Goal: Information Seeking & Learning: Learn about a topic

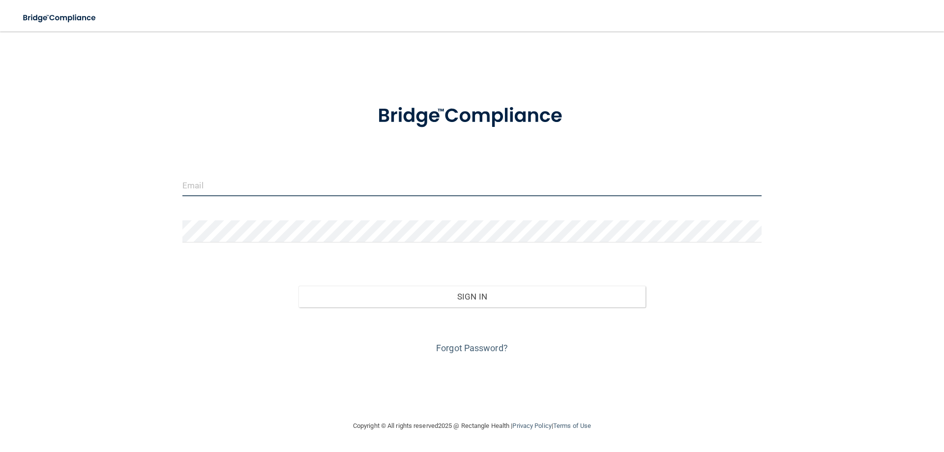
type input "mariannewelch@gmail.com"
drag, startPoint x: 291, startPoint y: 191, endPoint x: 117, endPoint y: 191, distance: 173.5
click at [117, 191] on div "mariannewelch@gmail.com Invalid email/password. You don't have permission to ac…" at bounding box center [472, 225] width 905 height 369
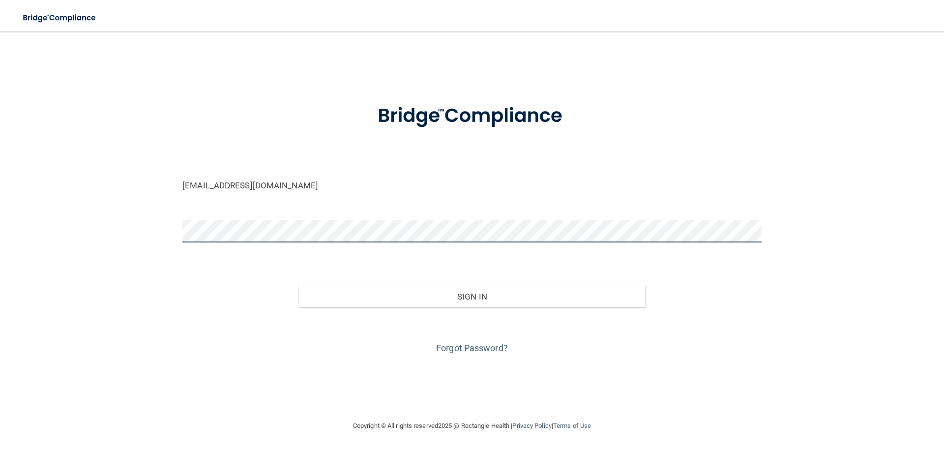
click at [298, 286] on button "Sign In" at bounding box center [472, 297] width 348 height 22
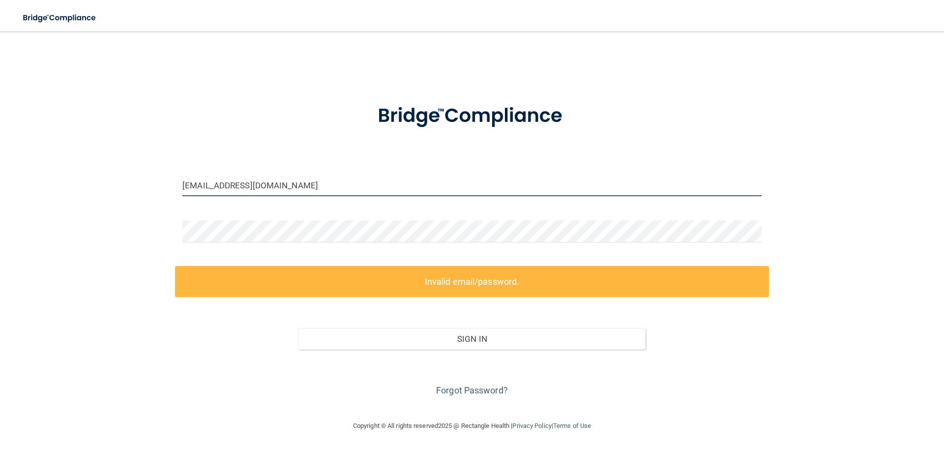
click at [298, 184] on input "[EMAIL_ADDRESS][DOMAIN_NAME]" at bounding box center [471, 185] width 579 height 22
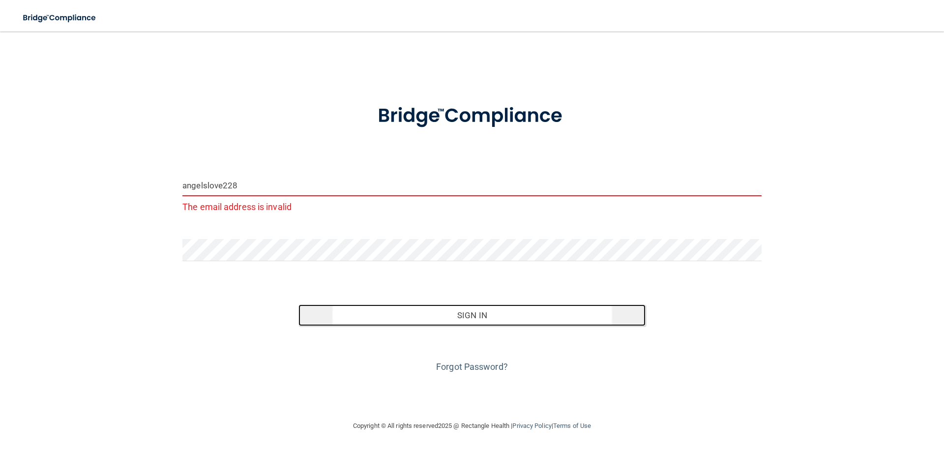
click at [391, 311] on button "Sign In" at bounding box center [472, 315] width 348 height 22
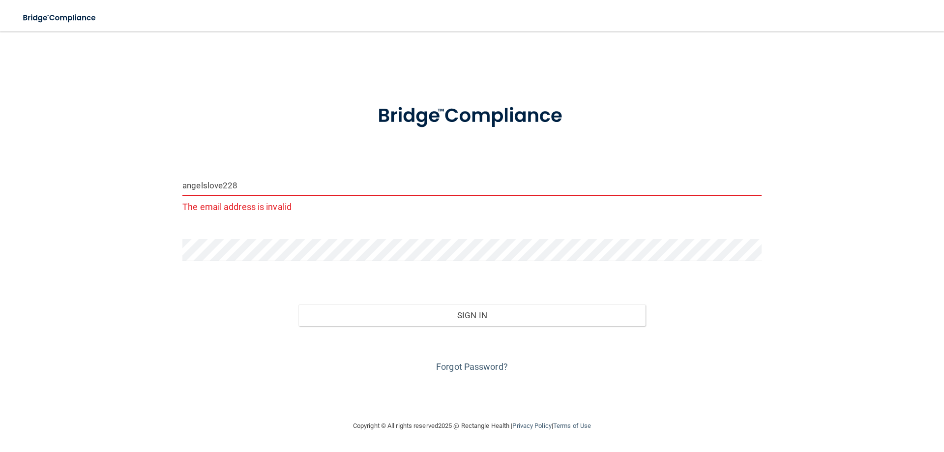
click at [278, 189] on input "angelslove228" at bounding box center [471, 185] width 579 height 22
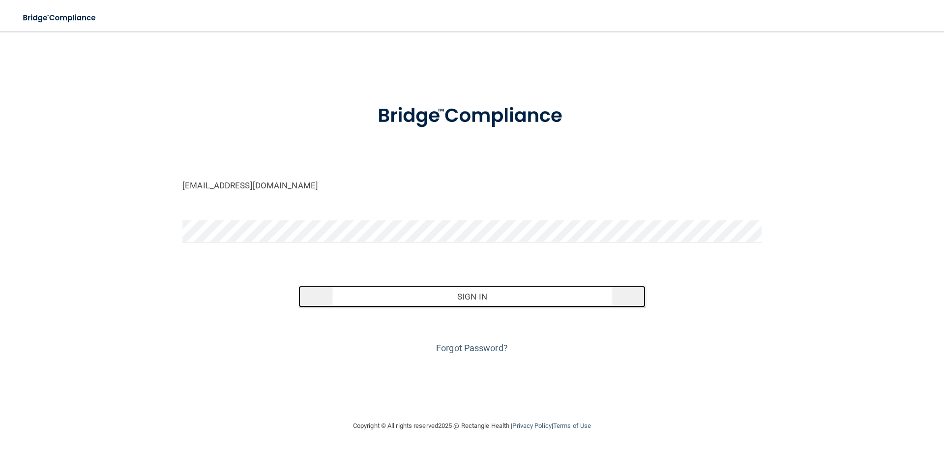
click at [462, 299] on button "Sign In" at bounding box center [472, 297] width 348 height 22
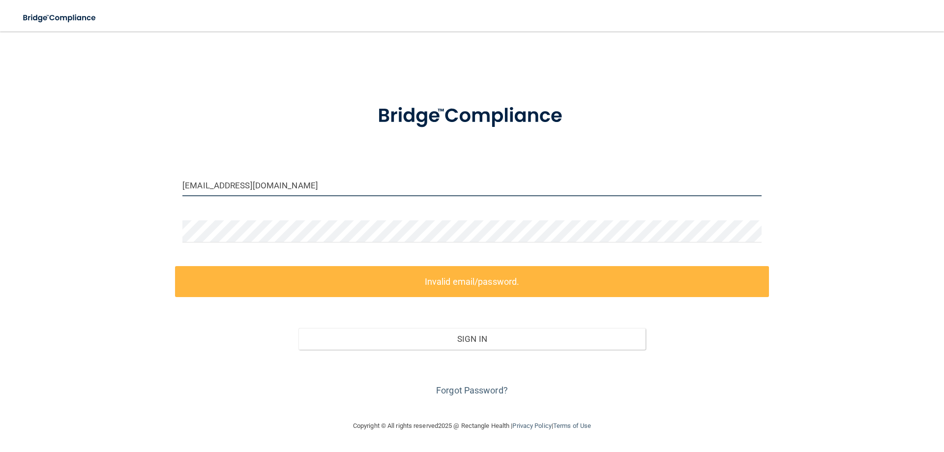
click at [311, 186] on input "[EMAIL_ADDRESS][DOMAIN_NAME]" at bounding box center [471, 185] width 579 height 22
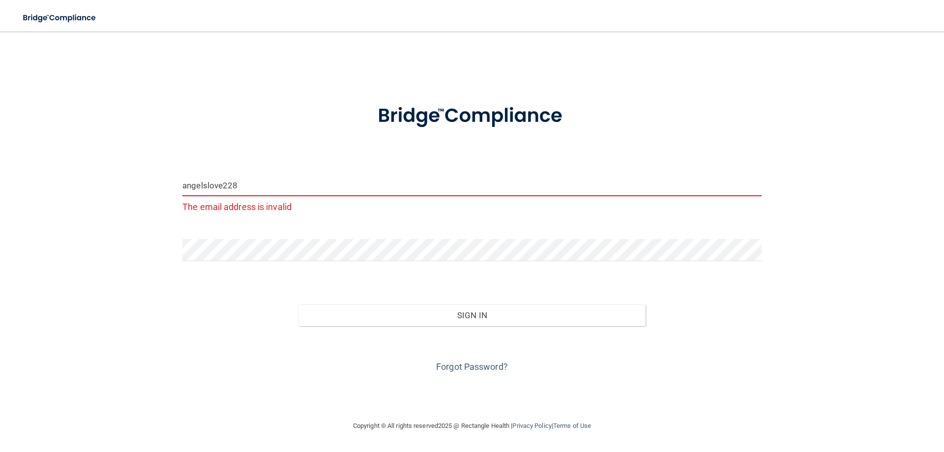
click at [113, 285] on div "angelslove228 The email address is invalid Invalid email/password. You don't ha…" at bounding box center [472, 225] width 905 height 369
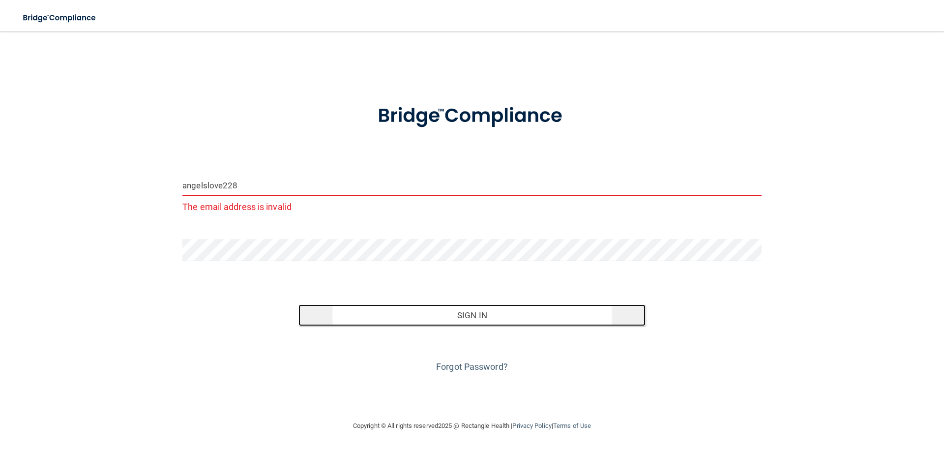
click at [450, 320] on button "Sign In" at bounding box center [472, 315] width 348 height 22
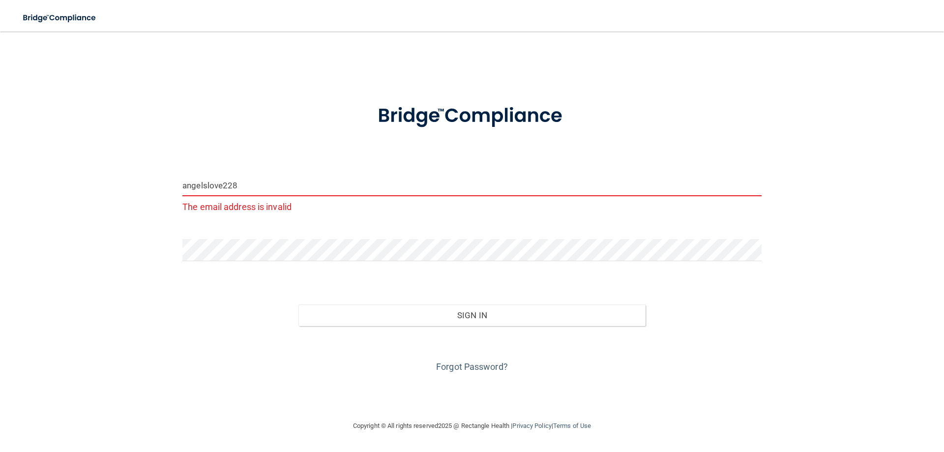
click at [271, 185] on input "angelslove228" at bounding box center [471, 185] width 579 height 22
type input "[EMAIL_ADDRESS][DOMAIN_NAME]"
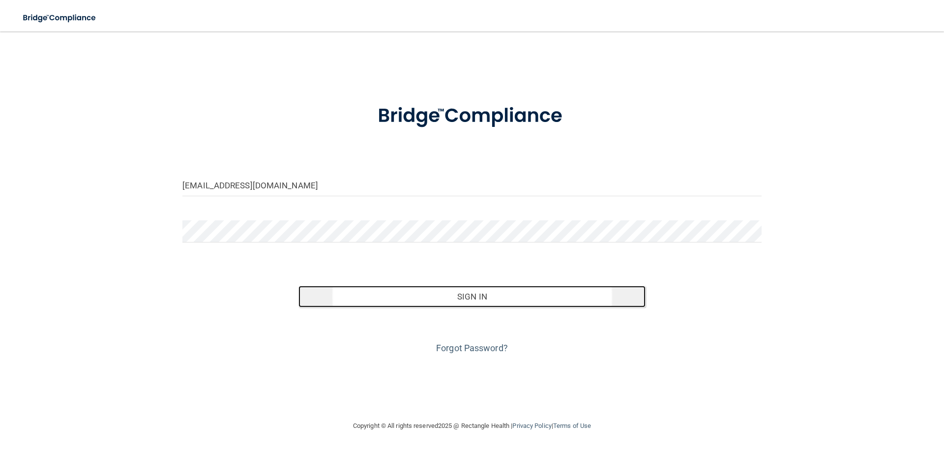
click at [483, 292] on button "Sign In" at bounding box center [472, 297] width 348 height 22
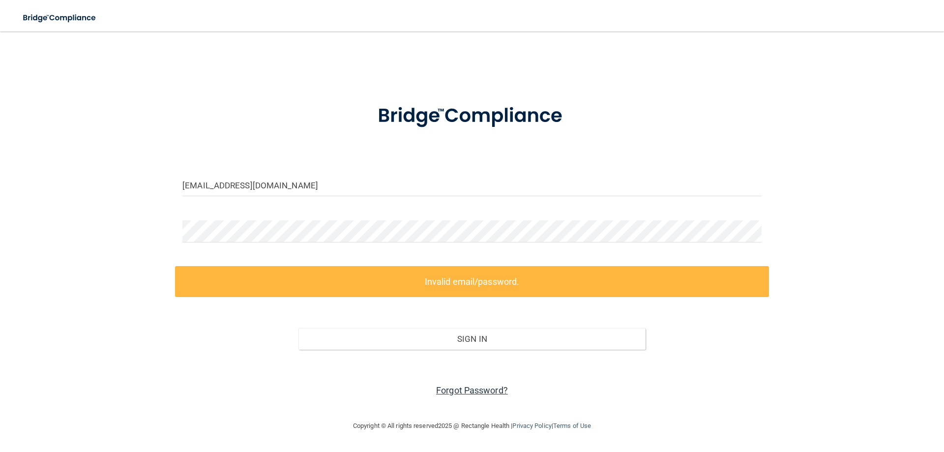
click at [485, 390] on link "Forgot Password?" at bounding box center [472, 390] width 72 height 10
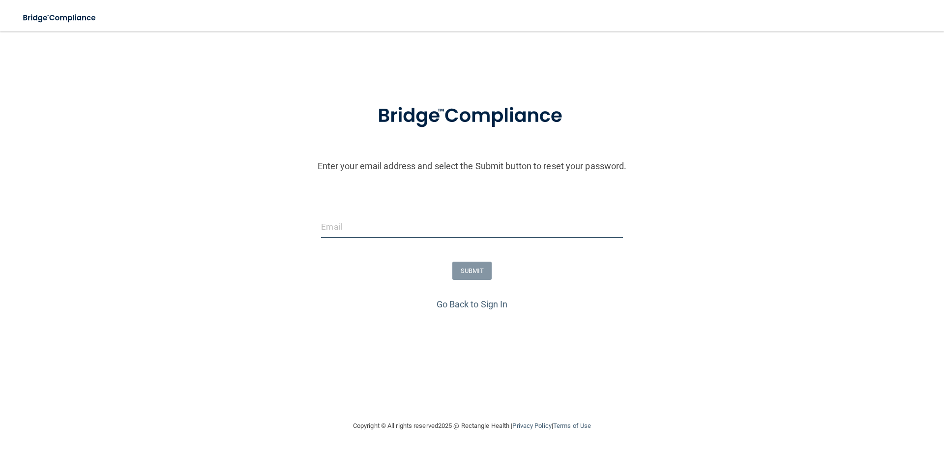
click at [365, 235] on input "email" at bounding box center [471, 227] width 301 height 22
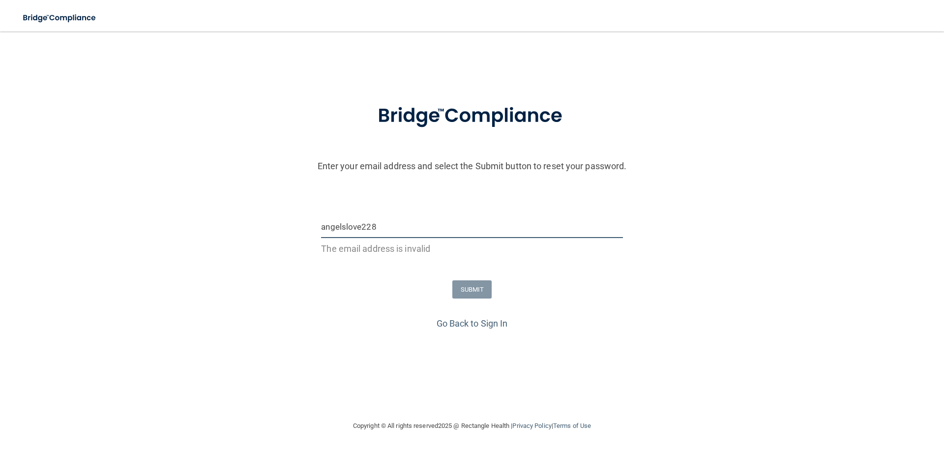
type input "[EMAIL_ADDRESS][DOMAIN_NAME]"
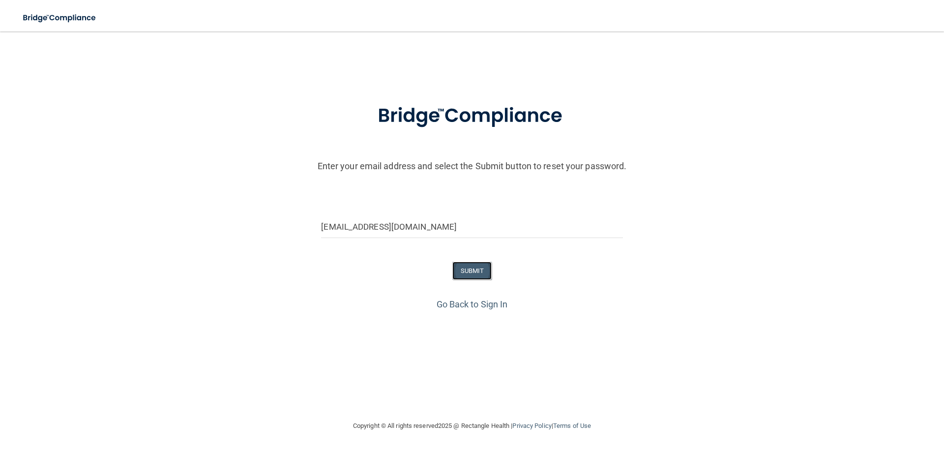
click at [483, 273] on button "SUBMIT" at bounding box center [472, 271] width 40 height 18
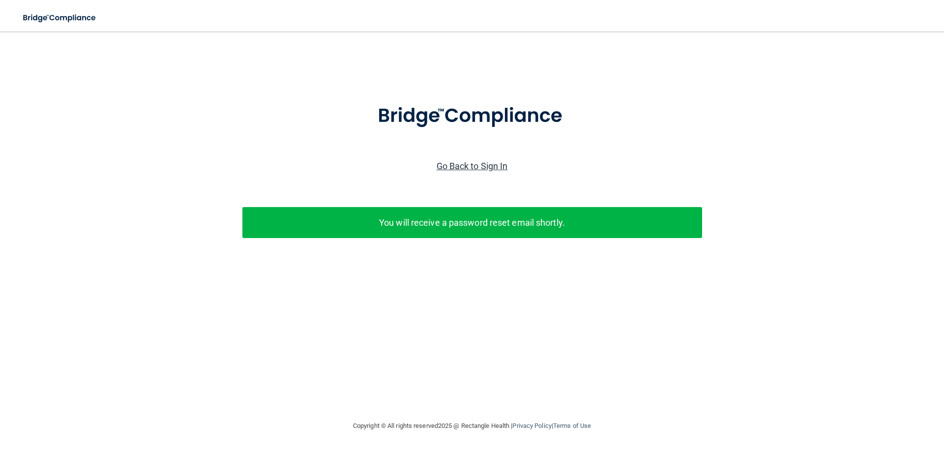
click at [480, 161] on link "Go Back to Sign In" at bounding box center [472, 166] width 71 height 10
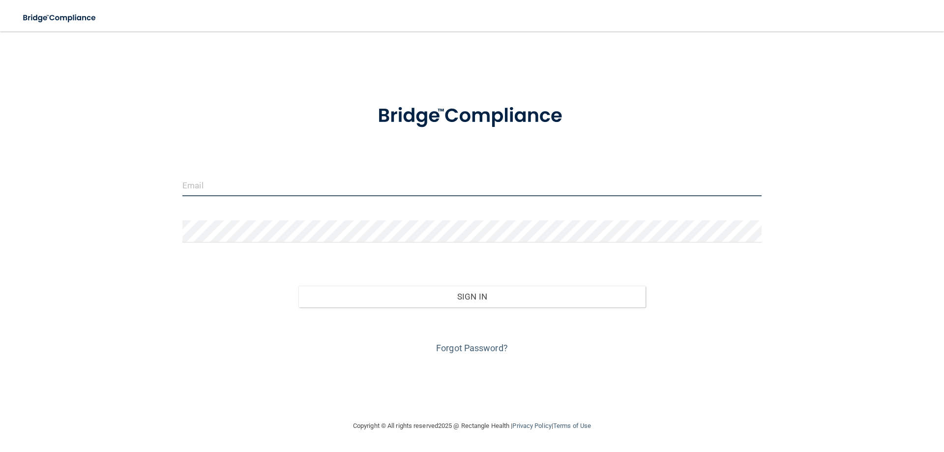
type input "mariannewelch@gmail.com"
drag, startPoint x: 347, startPoint y: 192, endPoint x: 131, endPoint y: 180, distance: 216.1
click at [131, 180] on div "mariannewelch@gmail.com Invalid email/password. You don't have permission to ac…" at bounding box center [472, 225] width 905 height 369
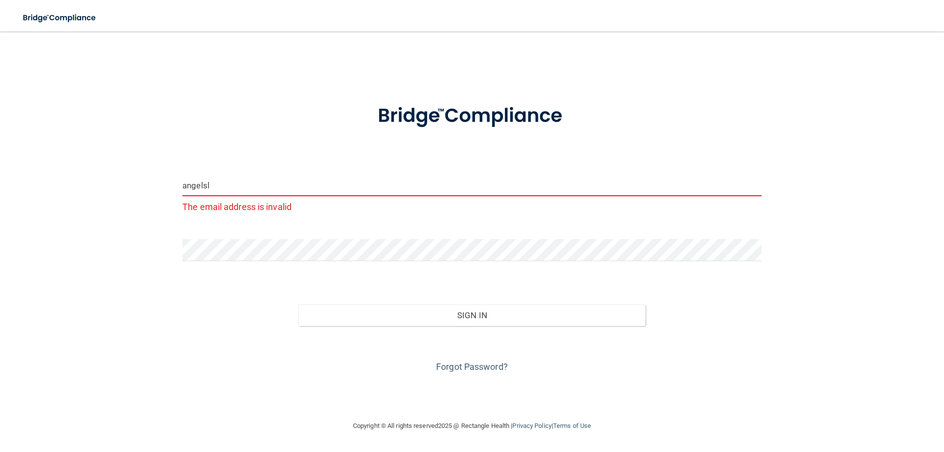
type input "[EMAIL_ADDRESS][DOMAIN_NAME]"
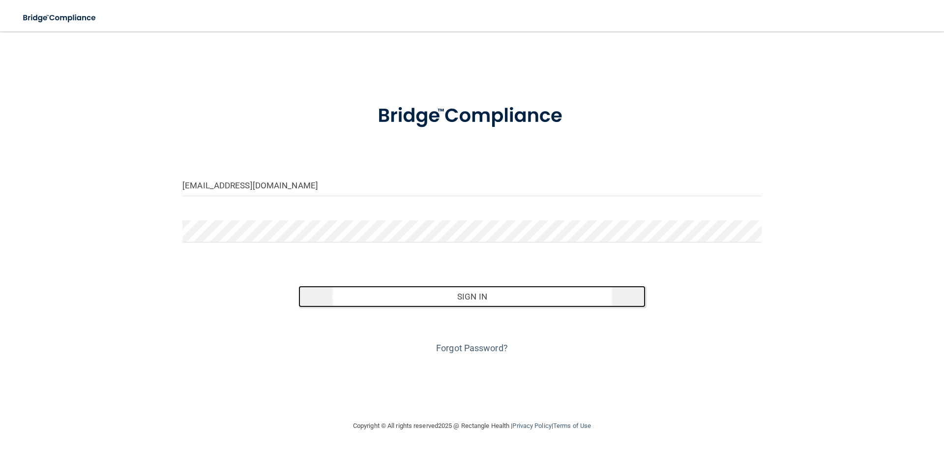
click at [431, 300] on button "Sign In" at bounding box center [472, 297] width 348 height 22
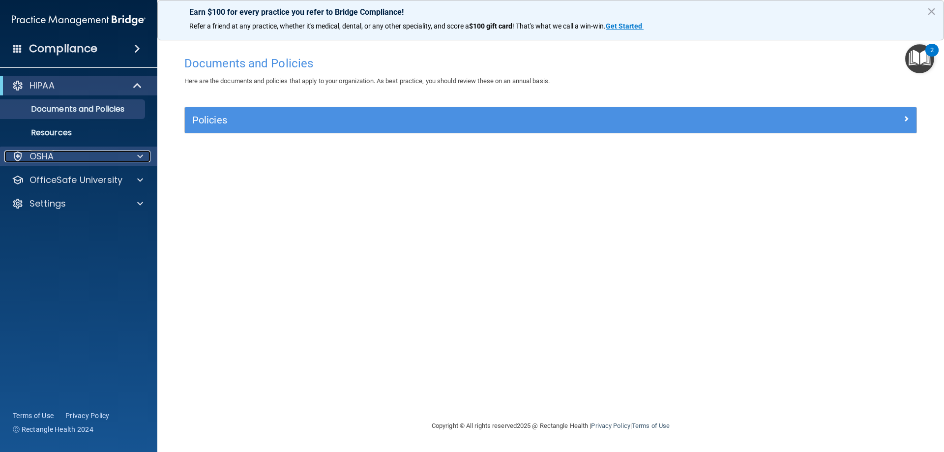
click at [98, 153] on div "OSHA" at bounding box center [65, 156] width 122 height 12
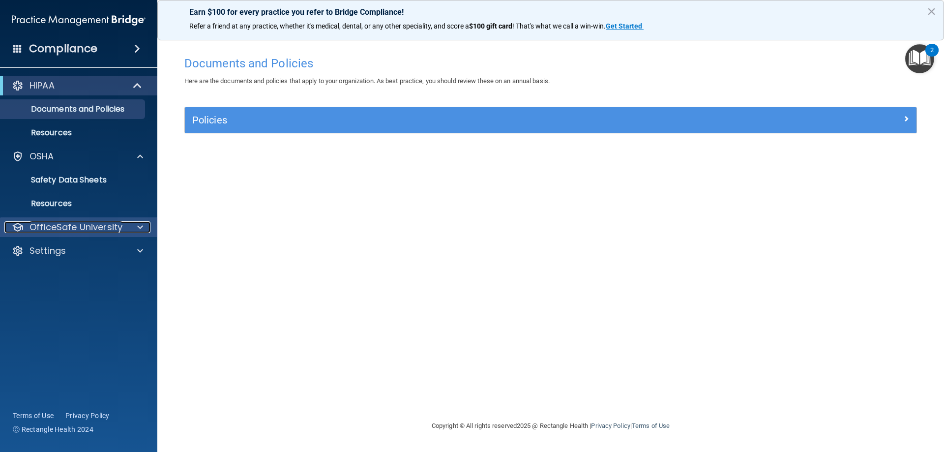
click at [100, 224] on p "OfficeSafe University" at bounding box center [75, 227] width 93 height 12
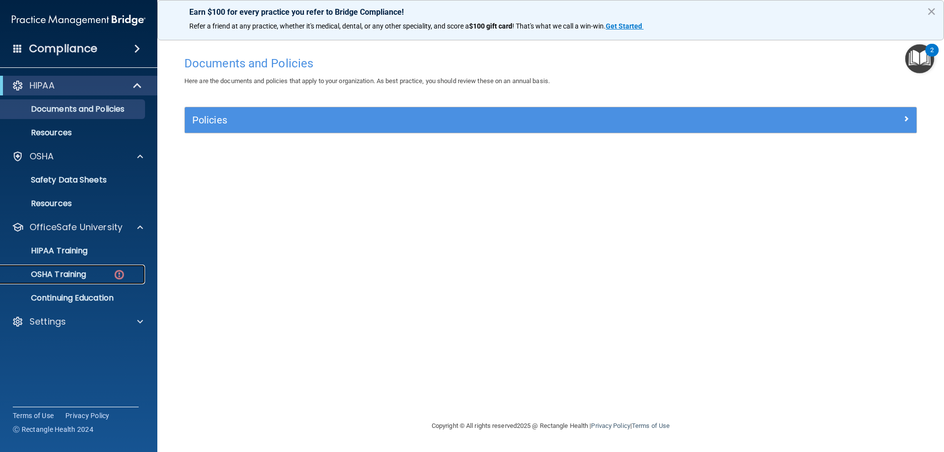
click at [84, 270] on p "OSHA Training" at bounding box center [46, 274] width 80 height 10
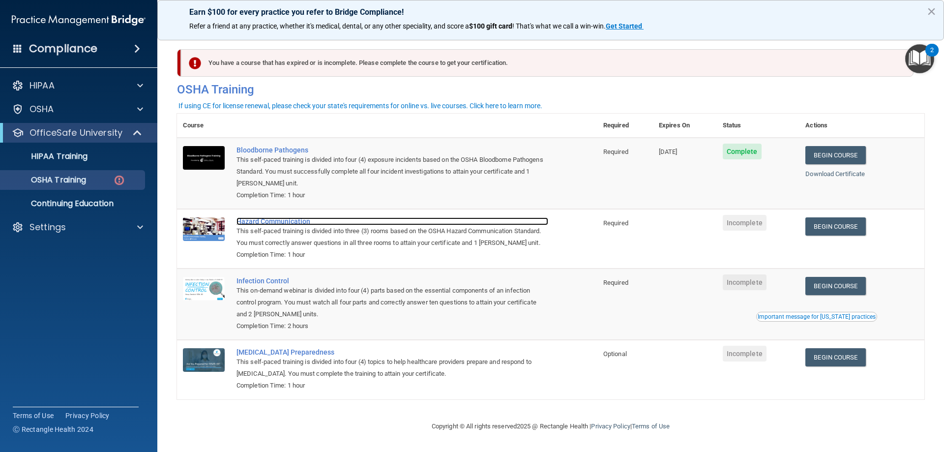
click at [294, 224] on div "Hazard Communication" at bounding box center [392, 221] width 312 height 8
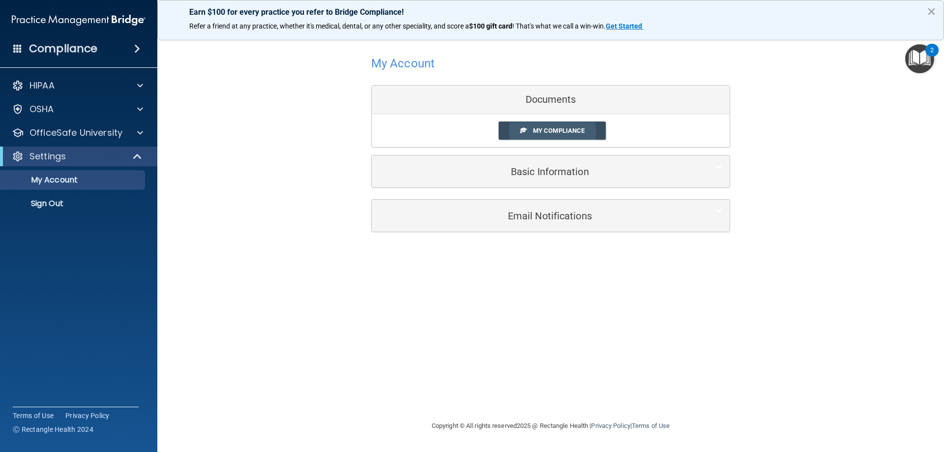
click at [525, 128] on span at bounding box center [523, 130] width 6 height 6
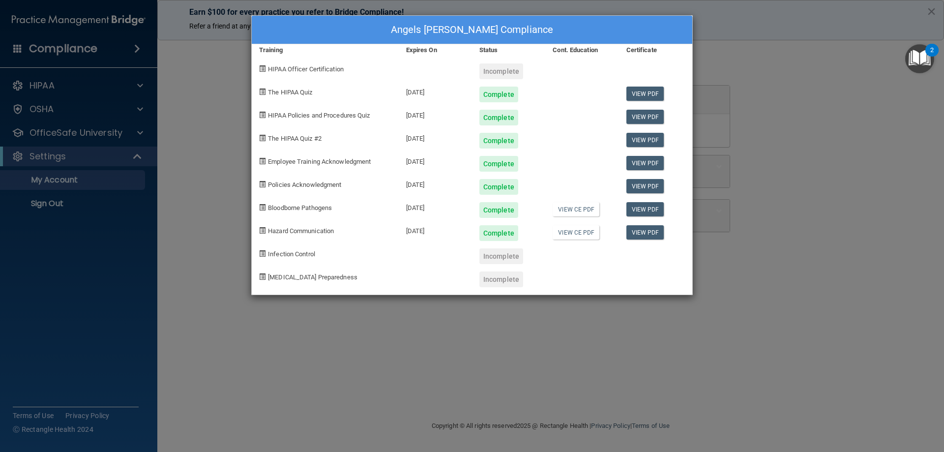
click at [915, 151] on div "Angels Novoa's Compliance Training Expires On Status Cont. Education Certificat…" at bounding box center [472, 226] width 944 height 452
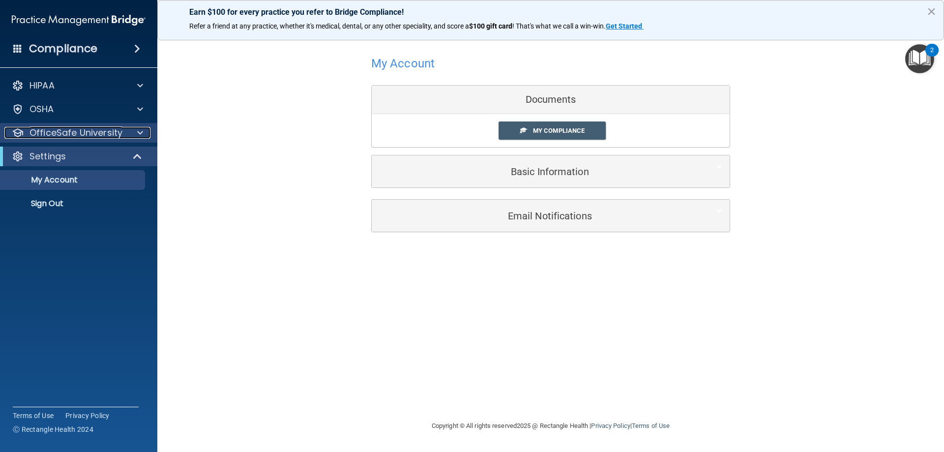
click at [137, 129] on div at bounding box center [138, 133] width 25 height 12
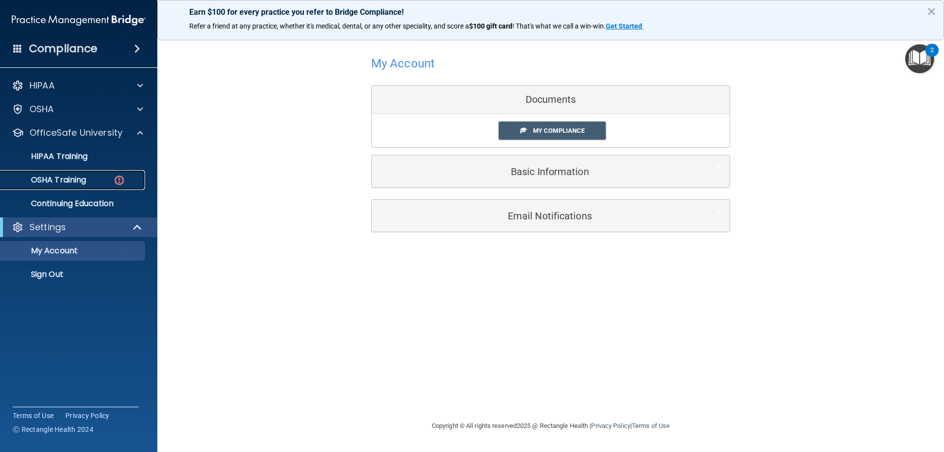
click at [112, 171] on link "OSHA Training" at bounding box center [67, 180] width 155 height 20
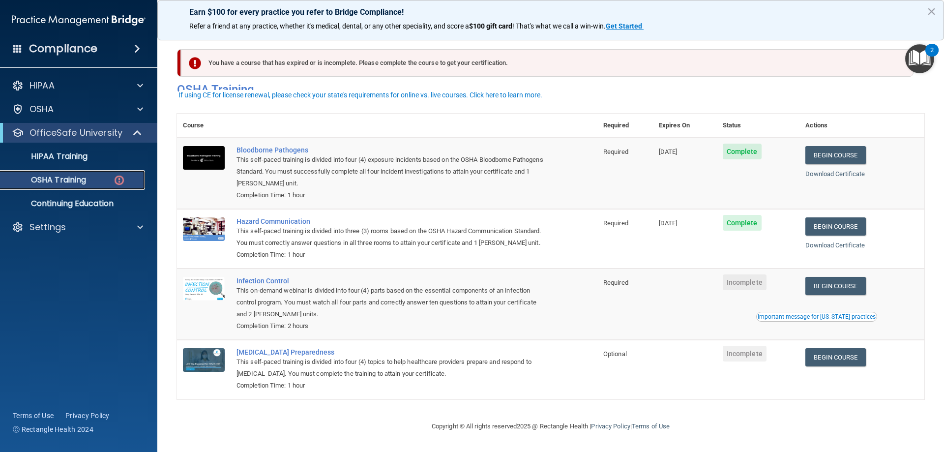
scroll to position [12, 0]
click at [837, 288] on link "Begin Course" at bounding box center [835, 286] width 60 height 18
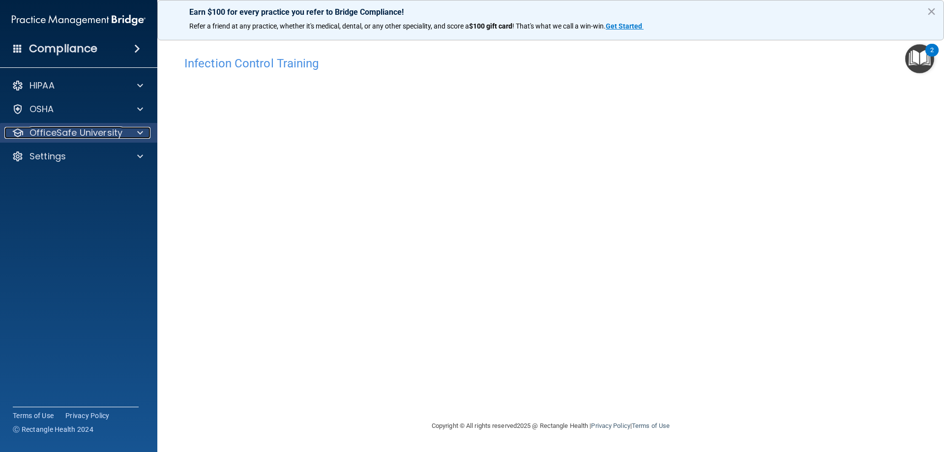
click at [121, 133] on p "OfficeSafe University" at bounding box center [75, 133] width 93 height 12
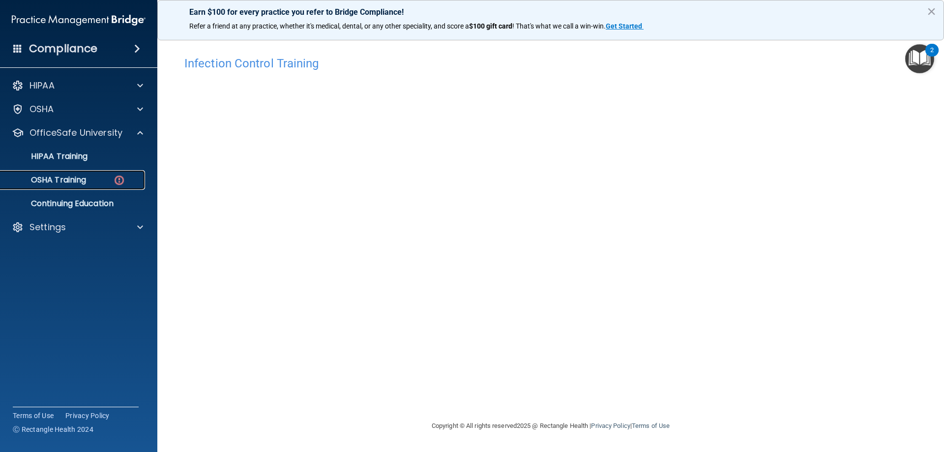
click at [93, 173] on link "OSHA Training" at bounding box center [67, 180] width 155 height 20
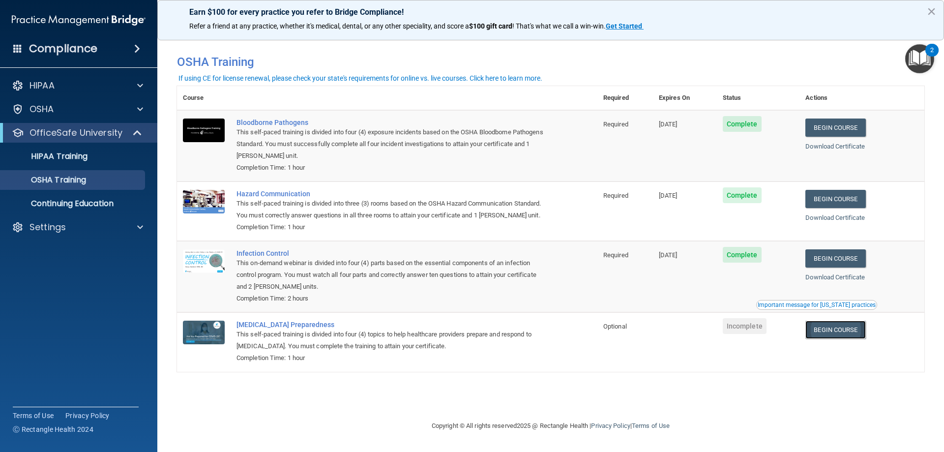
click at [824, 332] on link "Begin Course" at bounding box center [835, 330] width 60 height 18
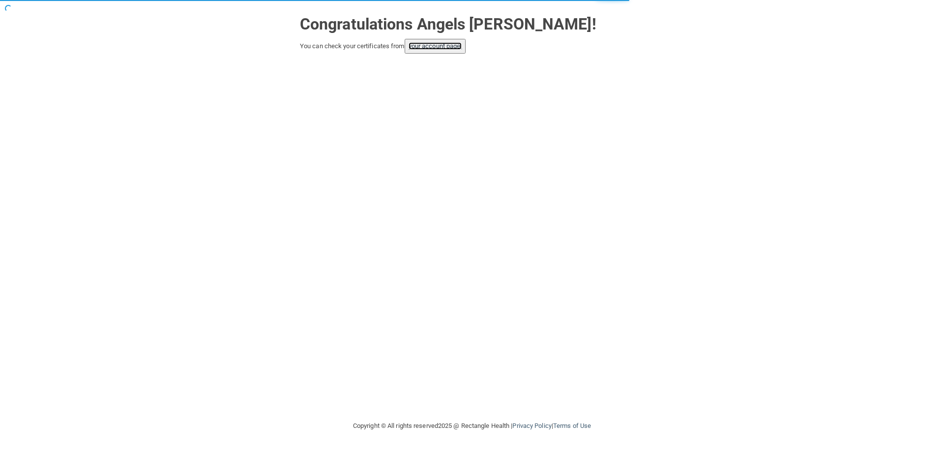
click at [453, 47] on link "your account page!" at bounding box center [436, 45] width 54 height 7
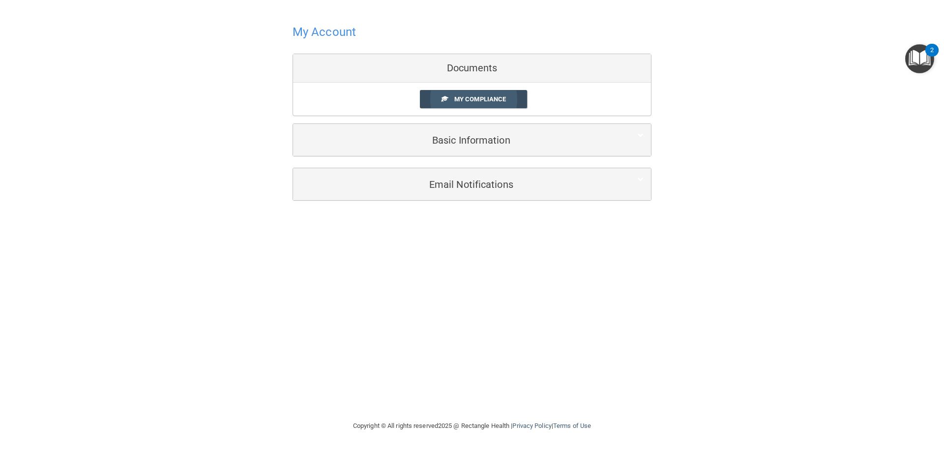
click at [476, 94] on link "My Compliance" at bounding box center [474, 99] width 108 height 18
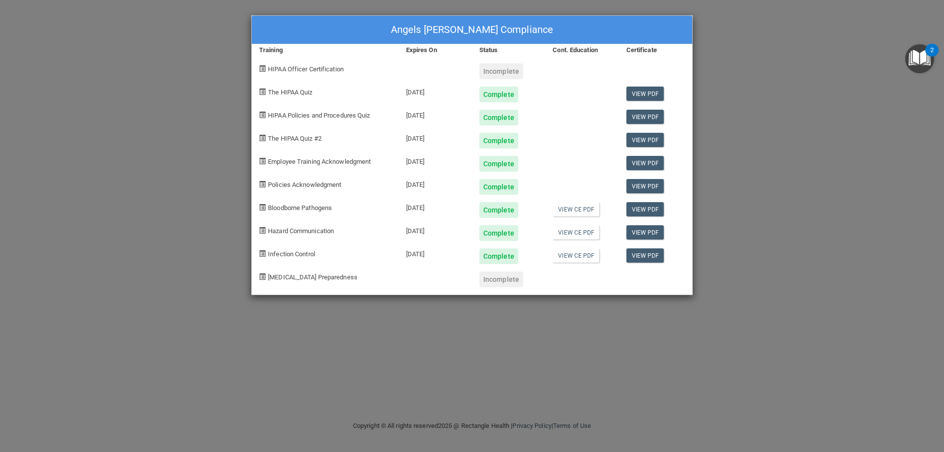
click at [199, 106] on div "Angels Novoa's Compliance Training Expires On Status Cont. Education Certificat…" at bounding box center [472, 226] width 944 height 452
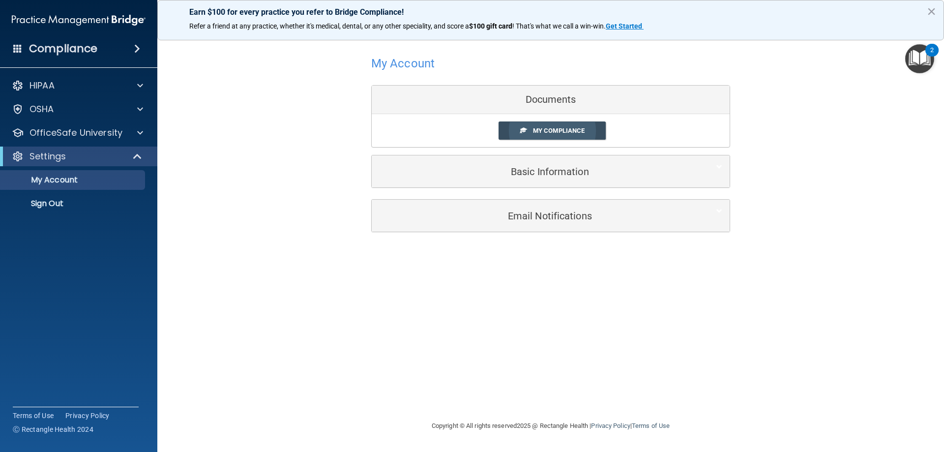
click at [548, 129] on span "My Compliance" at bounding box center [559, 130] width 52 height 7
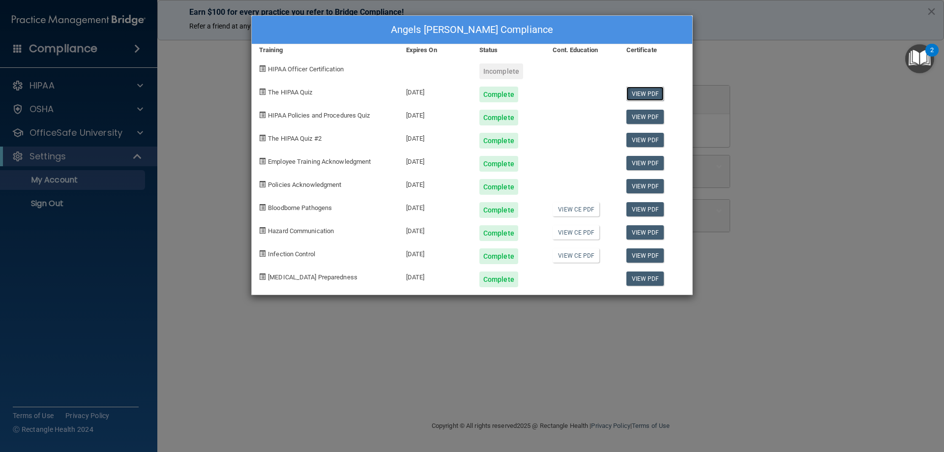
click at [650, 93] on link "View PDF" at bounding box center [645, 94] width 38 height 14
click at [783, 81] on div "Angels [PERSON_NAME] Compliance Training Expires On Status Cont. Education Cert…" at bounding box center [472, 226] width 944 height 452
